Goal: Complete application form

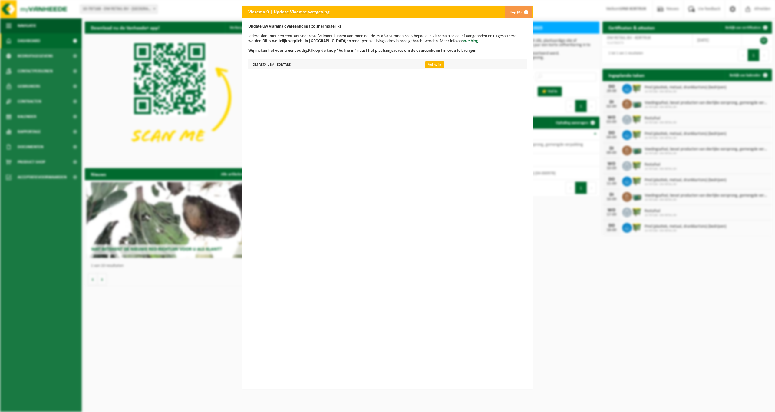
click at [435, 64] on link "Vul nu in" at bounding box center [434, 64] width 19 height 7
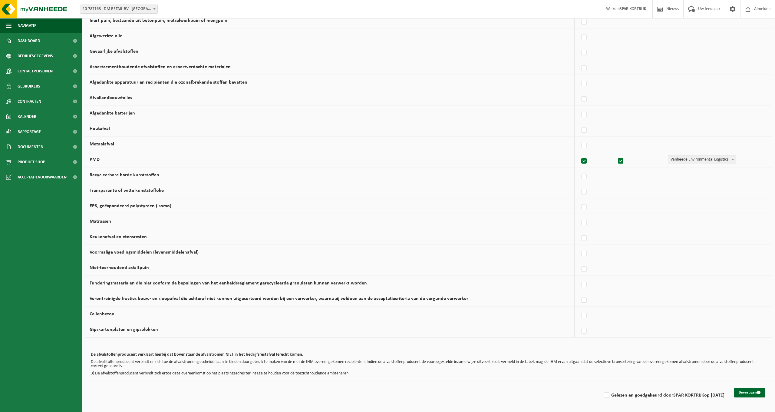
scroll to position [215, 0]
click at [584, 251] on label at bounding box center [584, 253] width 8 height 9
click at [579, 246] on input "Voormalige voedingsmiddelen (levensmiddelenafval)" at bounding box center [579, 246] width 0 height 0
checkbox input "true"
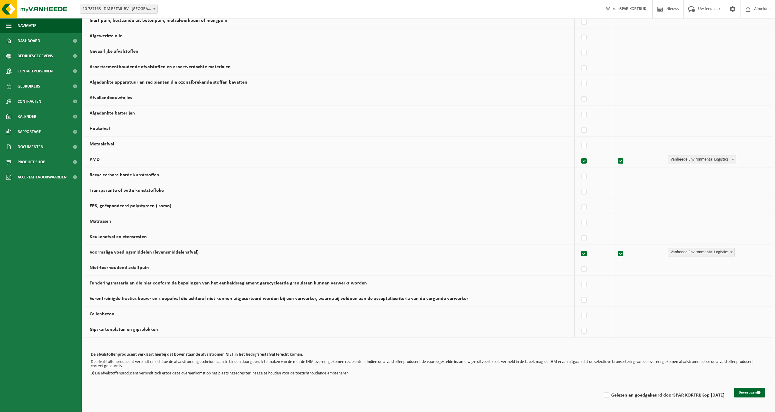
click at [584, 251] on label at bounding box center [584, 253] width 8 height 9
click at [579, 246] on input "Voormalige voedingsmiddelen (levensmiddelenafval)" at bounding box center [579, 246] width 0 height 0
click at [584, 251] on label at bounding box center [584, 253] width 8 height 9
click at [579, 246] on input "Voormalige voedingsmiddelen (levensmiddelenafval)" at bounding box center [579, 246] width 0 height 0
checkbox input "true"
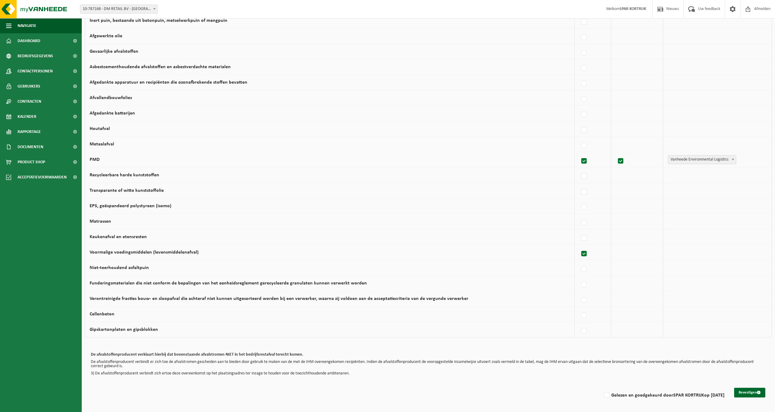
checkbox input "true"
click at [584, 251] on label at bounding box center [584, 253] width 8 height 9
click at [579, 246] on input "Voormalige voedingsmiddelen (levensmiddelenafval)" at bounding box center [579, 246] width 0 height 0
checkbox input "false"
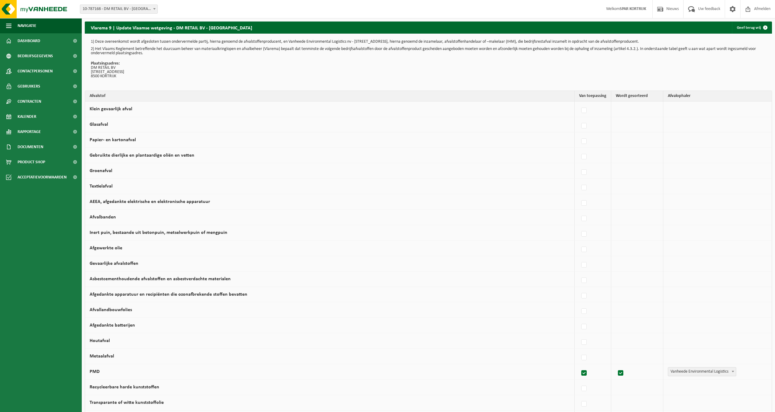
scroll to position [0, 0]
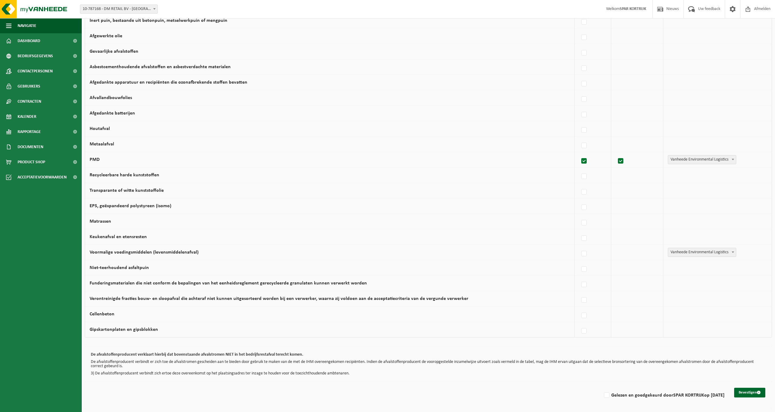
scroll to position [215, 0]
click at [744, 388] on button "Bevestigen" at bounding box center [749, 393] width 31 height 10
drag, startPoint x: 601, startPoint y: 392, endPoint x: 610, endPoint y: 392, distance: 8.8
click at [604, 392] on label "Gelezen en goedgekeurd door SPAR KORTRIJK op [DATE]" at bounding box center [664, 395] width 122 height 9
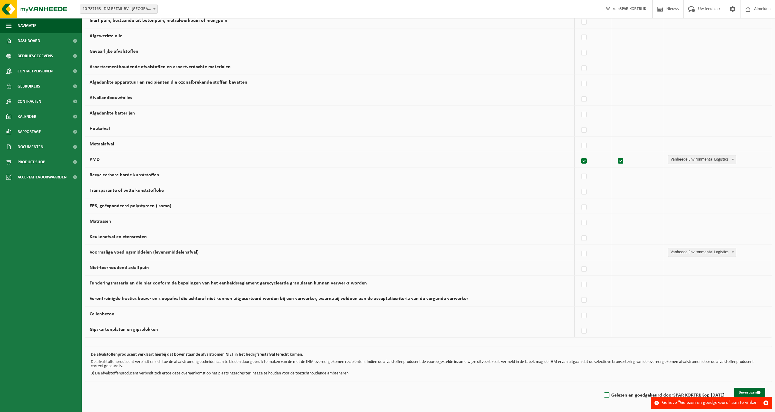
click at [602, 388] on input "Gelezen en goedgekeurd door SPAR KORTRIJK op [DATE]" at bounding box center [602, 387] width 0 height 0
checkbox input "true"
click at [747, 388] on button "Bevestigen" at bounding box center [749, 393] width 31 height 10
